Goal: Task Accomplishment & Management: Manage account settings

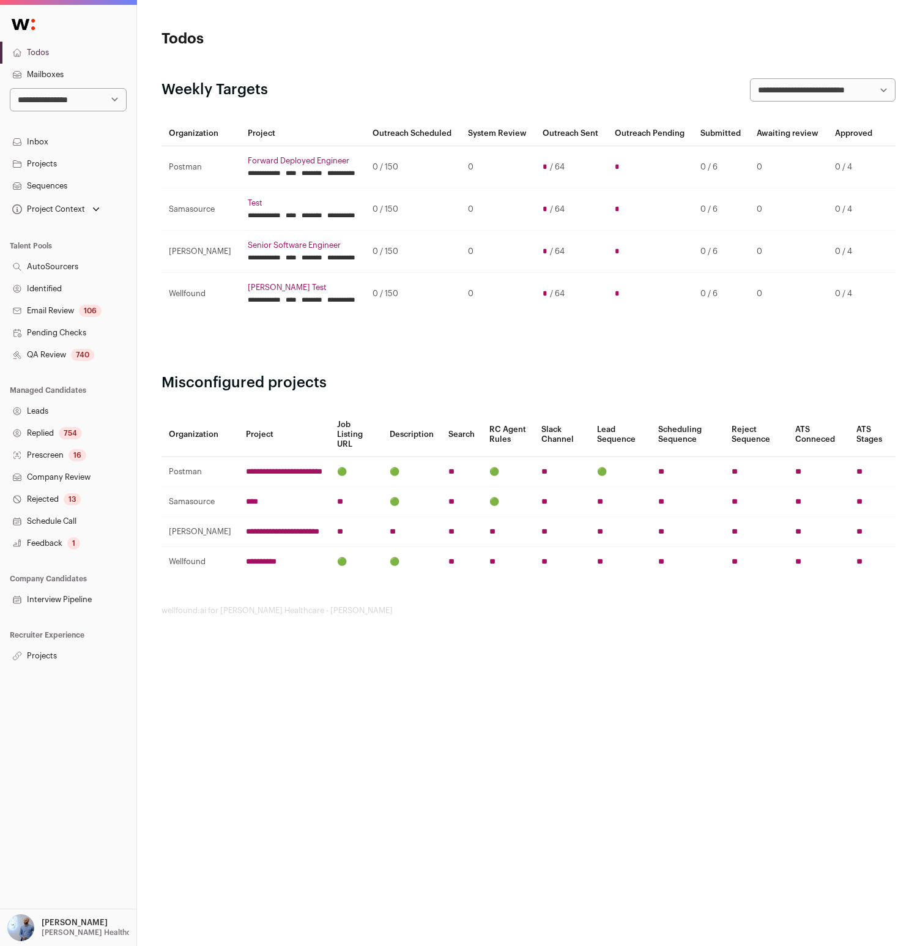
click at [59, 651] on link "Projects" at bounding box center [68, 656] width 136 height 22
click at [54, 662] on link "Projects" at bounding box center [68, 656] width 136 height 22
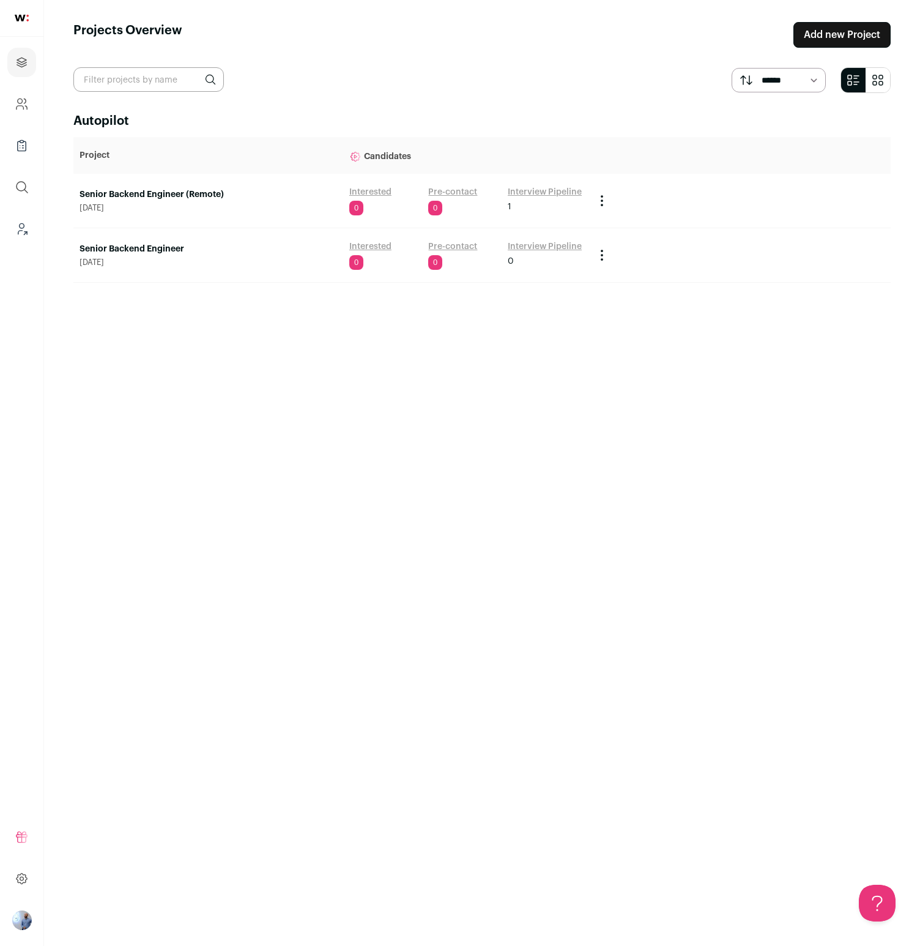
click at [128, 229] on td "Senior Backend Engineer December 12, 2024" at bounding box center [208, 255] width 270 height 54
click at [125, 239] on td "Senior Backend Engineer December 12, 2024" at bounding box center [208, 255] width 270 height 54
click at [125, 240] on td "Senior Backend Engineer December 12, 2024" at bounding box center [208, 255] width 270 height 54
click at [125, 243] on link "Senior Backend Engineer" at bounding box center [209, 249] width 258 height 12
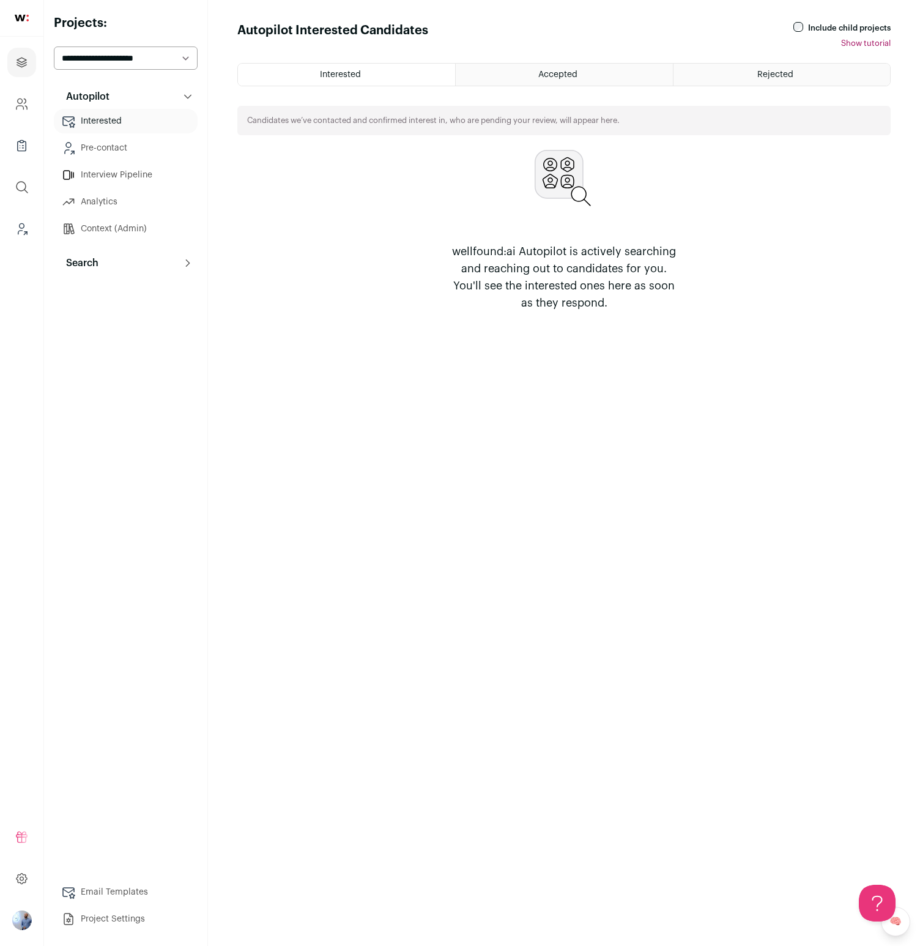
click at [144, 176] on link "Interview Pipeline" at bounding box center [126, 175] width 144 height 24
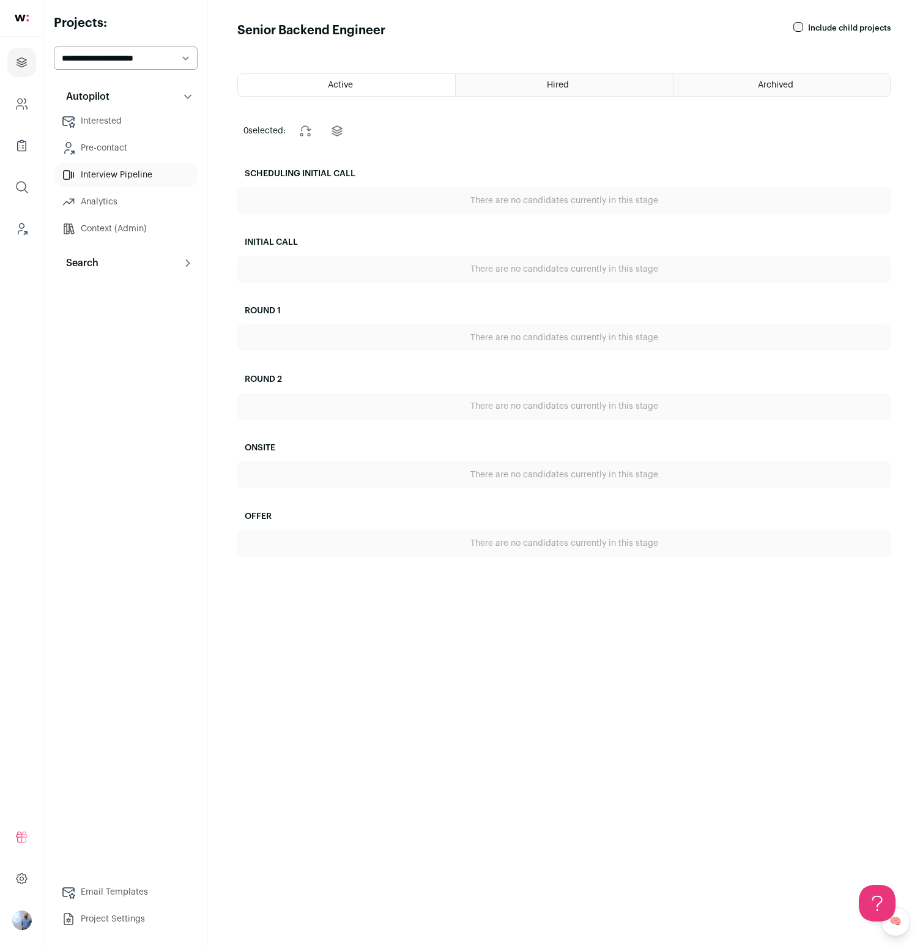
click at [147, 54] on select "**********" at bounding box center [126, 57] width 144 height 23
select select "*****"
click at [54, 46] on select "**********" at bounding box center [126, 57] width 144 height 23
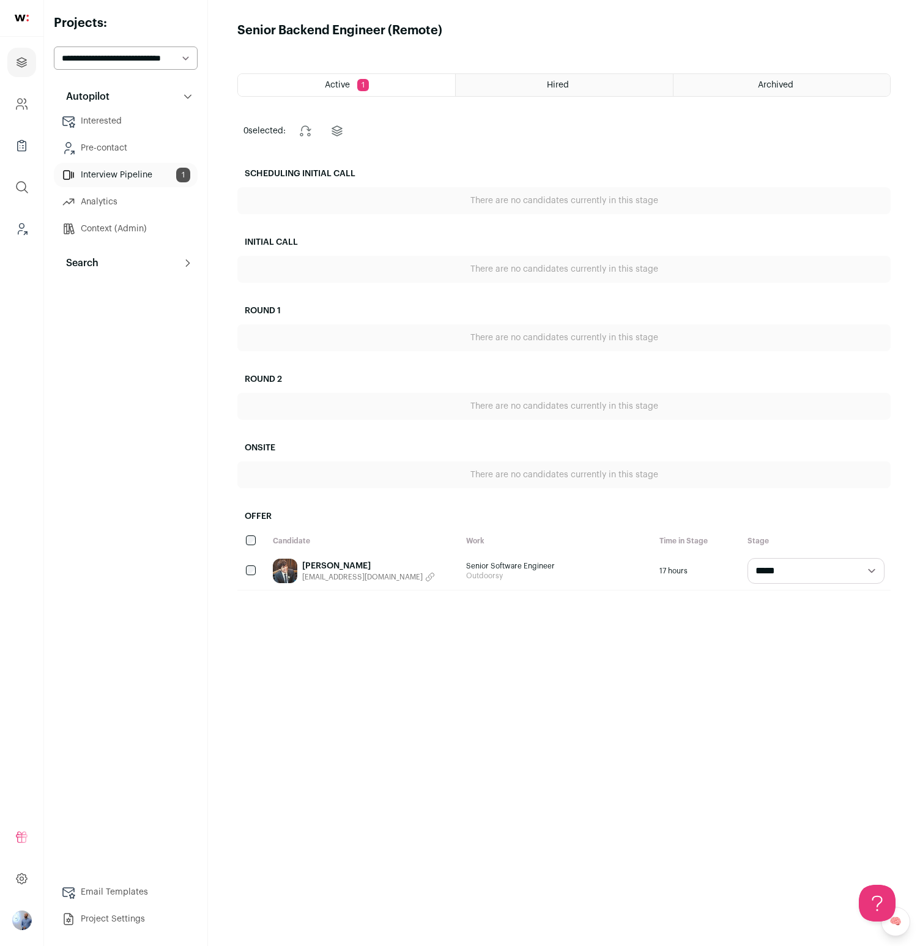
click at [324, 543] on div "Candidate" at bounding box center [363, 541] width 193 height 22
click at [324, 575] on span "[EMAIL_ADDRESS][DOMAIN_NAME]" at bounding box center [362, 577] width 120 height 10
click at [382, 561] on div "[PERSON_NAME] Copied email!" at bounding box center [363, 571] width 193 height 38
click at [317, 563] on link "[PERSON_NAME]" at bounding box center [336, 566] width 69 height 12
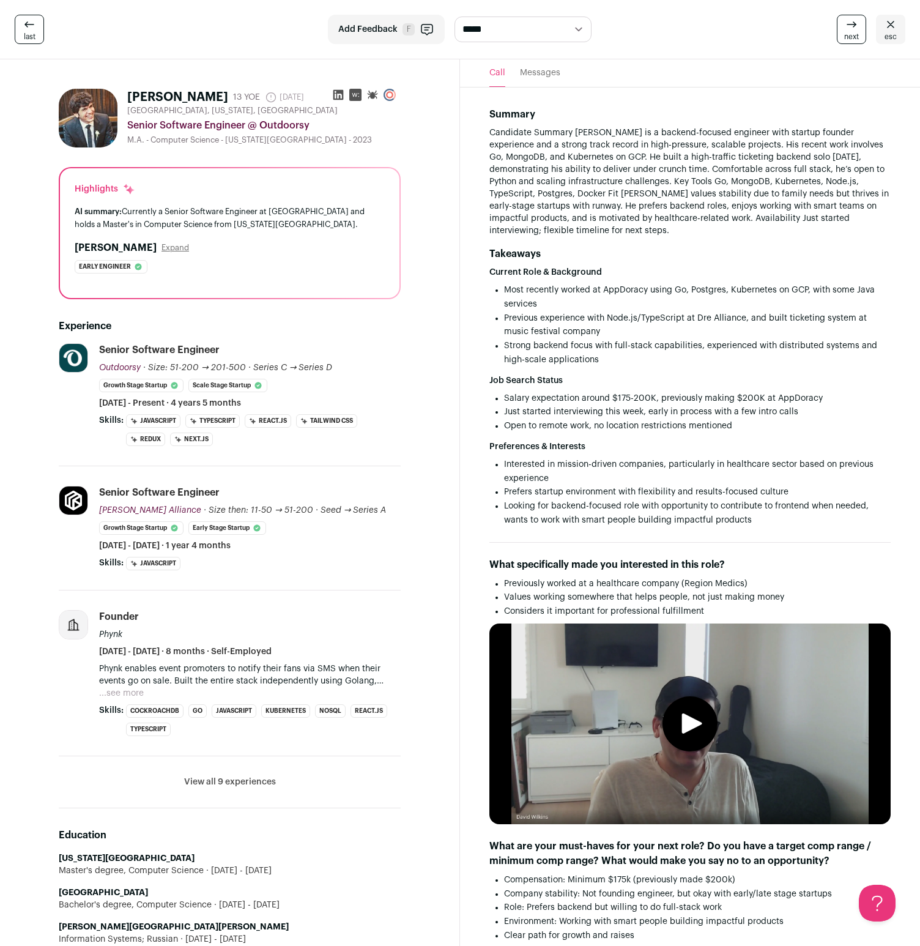
click at [515, 24] on select "**********" at bounding box center [522, 30] width 137 height 26
click at [889, 39] on span "esc" at bounding box center [890, 37] width 12 height 10
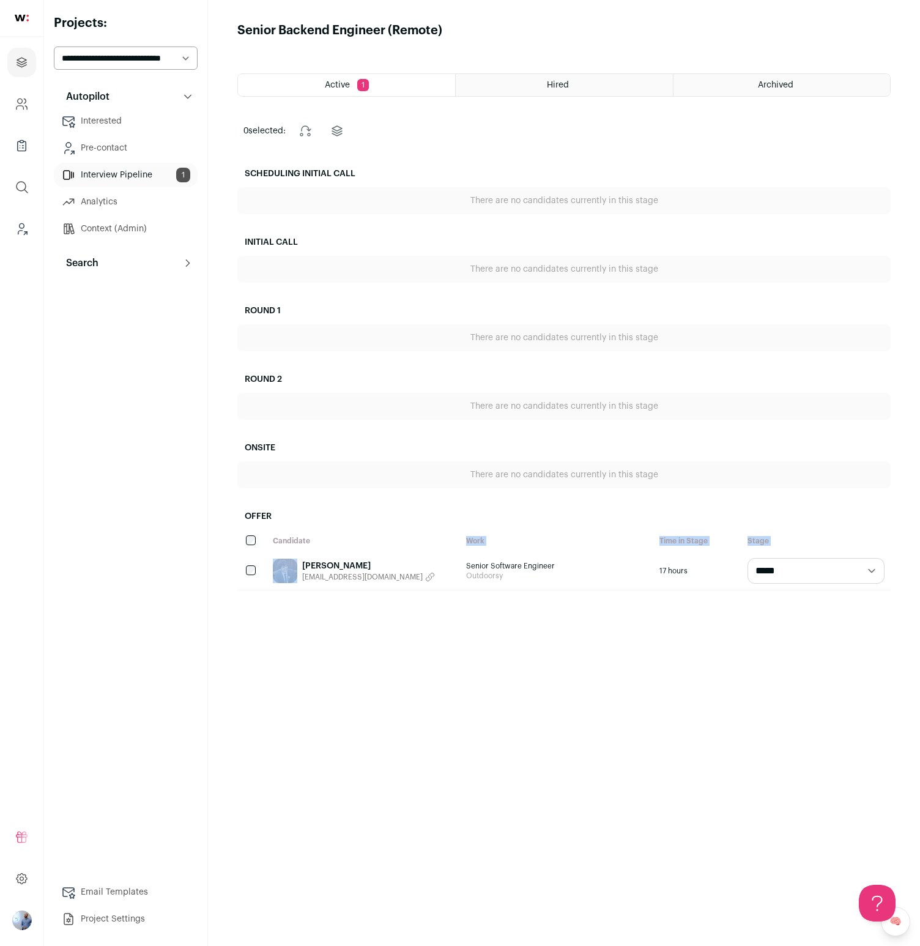
drag, startPoint x: 337, startPoint y: 556, endPoint x: 335, endPoint y: 536, distance: 19.7
click at [335, 536] on div "**********" at bounding box center [563, 560] width 653 height 61
drag, startPoint x: 319, startPoint y: 575, endPoint x: 308, endPoint y: 493, distance: 82.7
click at [308, 488] on div "0 selected: Change stage Change project Scheduling Initial Call There are no ca…" at bounding box center [563, 353] width 653 height 474
click at [288, 658] on main "Senior Backend Engineer (Remote) Active 1 Hired Archived 0 selected: Change sta…" at bounding box center [564, 473] width 712 height 946
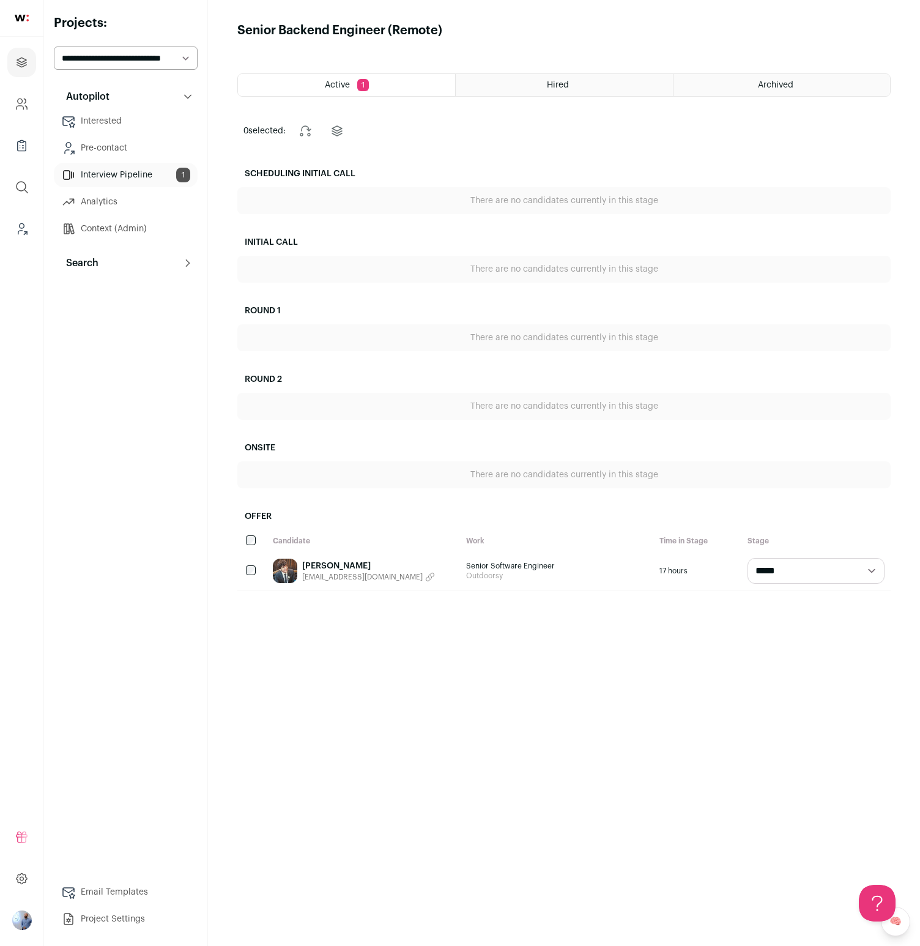
click at [775, 569] on select "**********" at bounding box center [815, 571] width 137 height 26
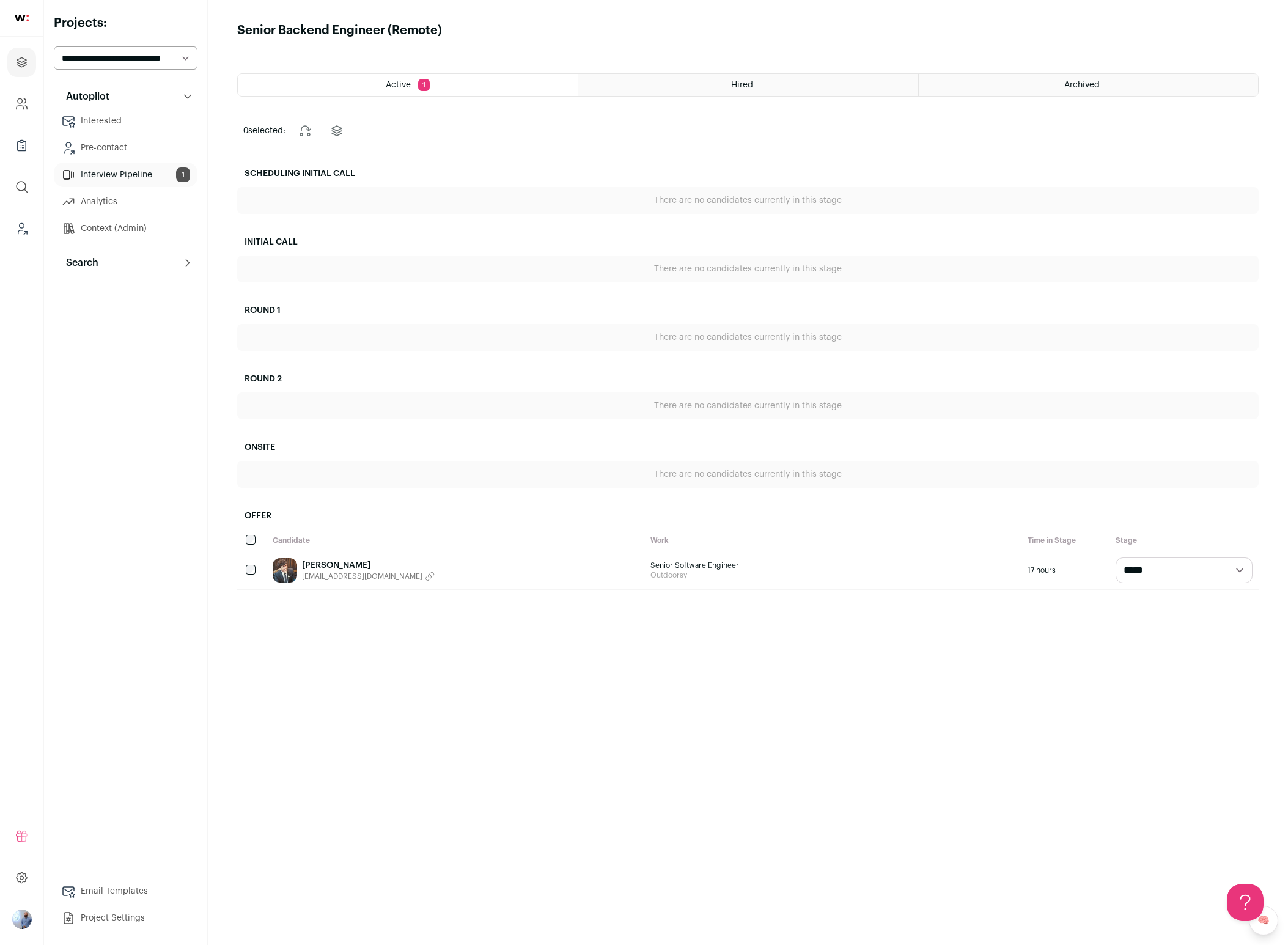
click at [303, 584] on div "[PERSON_NAME] [EMAIL_ADDRESS][DOMAIN_NAME]" at bounding box center [456, 570] width 378 height 38
click at [320, 571] on span "[EMAIL_ADDRESS][DOMAIN_NAME]" at bounding box center [362, 576] width 120 height 10
click at [315, 556] on div "[PERSON_NAME] Copied email!" at bounding box center [456, 570] width 378 height 38
click at [315, 564] on link "[PERSON_NAME]" at bounding box center [336, 565] width 69 height 12
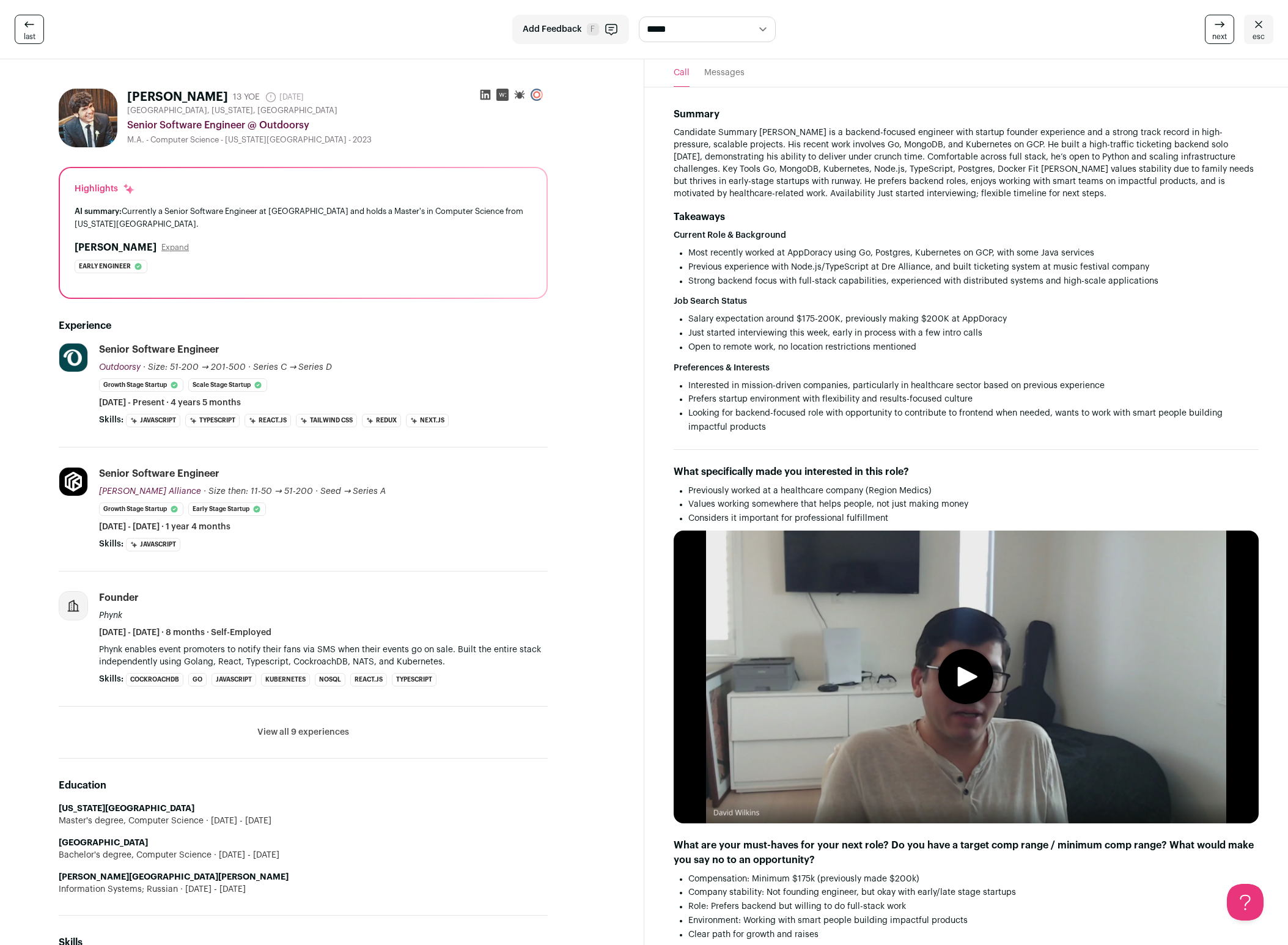
click at [701, 68] on header "Call Messages" at bounding box center [966, 73] width 644 height 28
click at [710, 70] on button "Messages" at bounding box center [724, 73] width 40 height 28
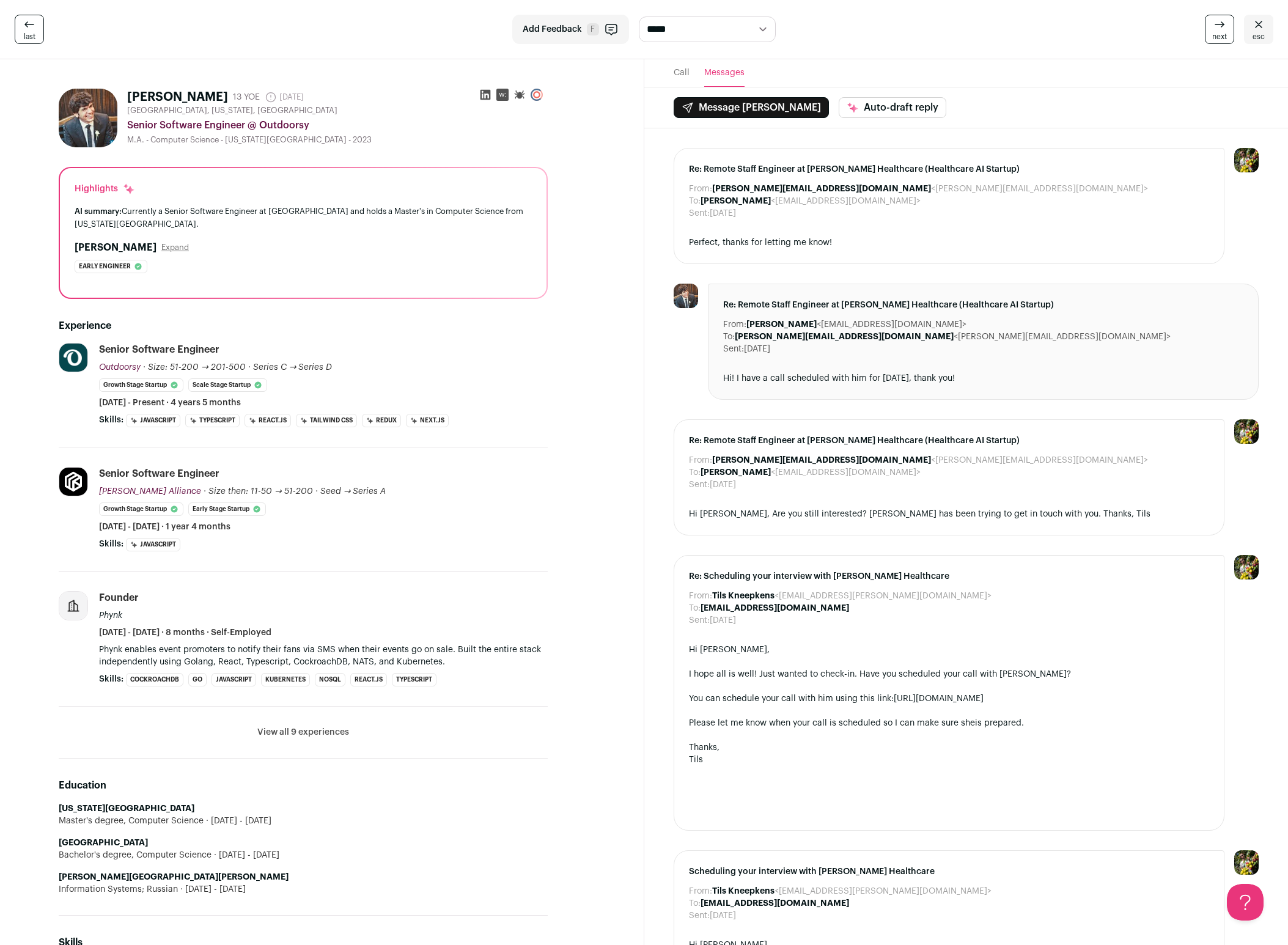
click at [658, 76] on header "Call Messages" at bounding box center [966, 73] width 644 height 28
click at [667, 76] on header "Call Messages" at bounding box center [966, 73] width 644 height 28
click at [677, 70] on button "Call" at bounding box center [681, 73] width 16 height 28
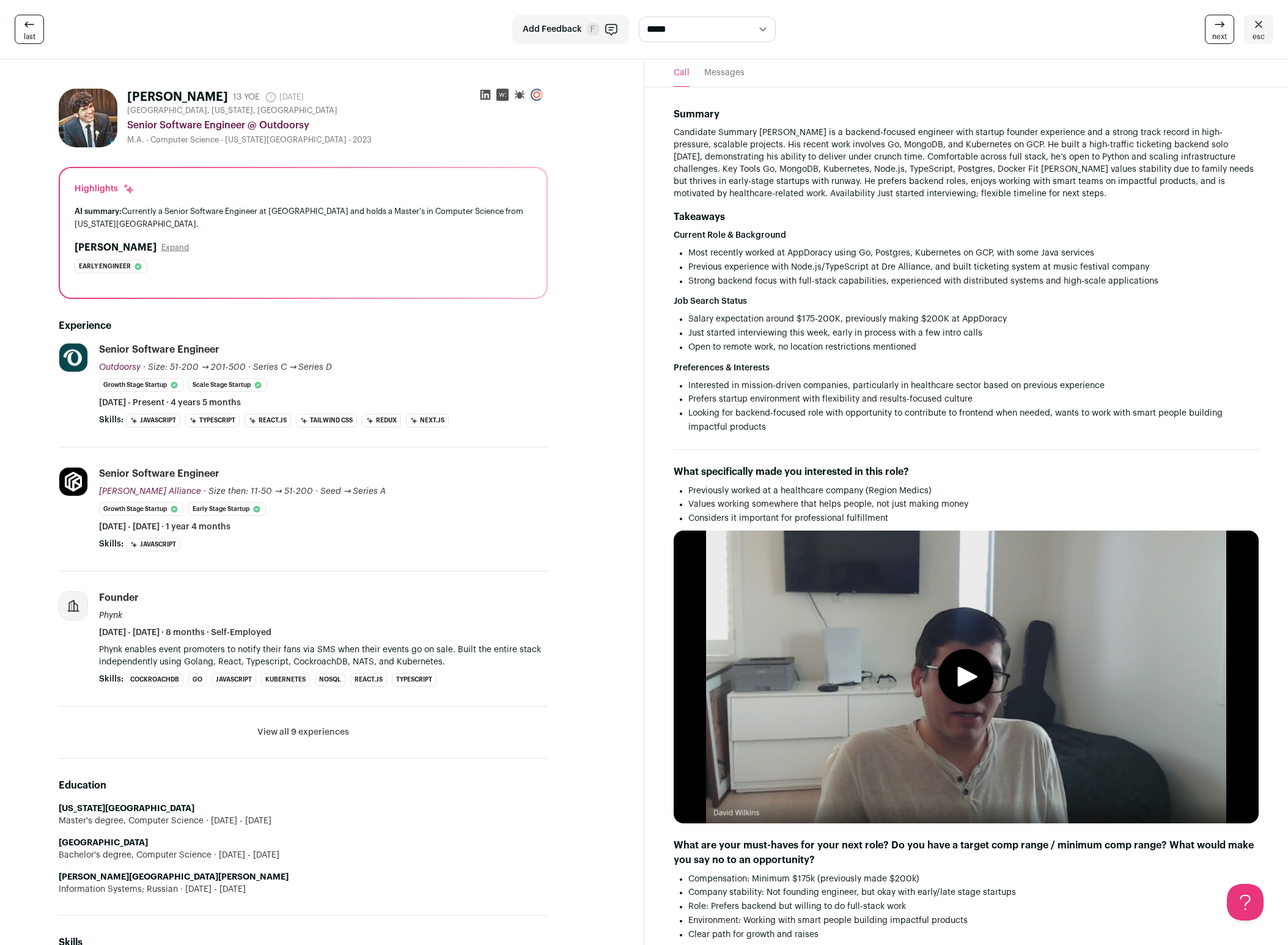
click at [788, 76] on header "Call Messages" at bounding box center [966, 73] width 644 height 28
click at [762, 69] on header "Call Messages" at bounding box center [966, 73] width 644 height 28
click at [469, 94] on div "[PERSON_NAME] 13 YOE [DATE] Admin only. The last time the profile was scraped." at bounding box center [337, 97] width 421 height 17
